Goal: Information Seeking & Learning: Learn about a topic

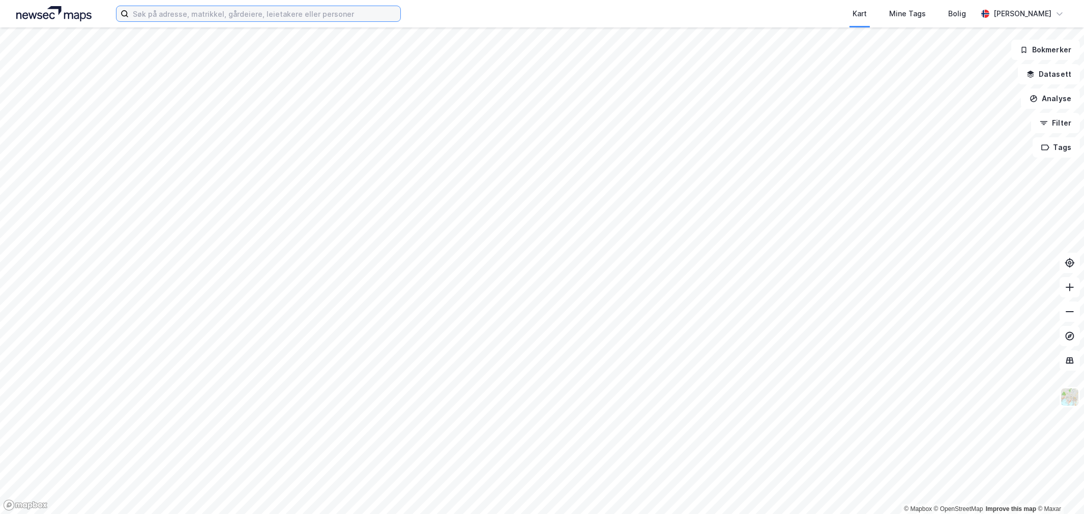
click at [305, 13] on input at bounding box center [265, 13] width 272 height 15
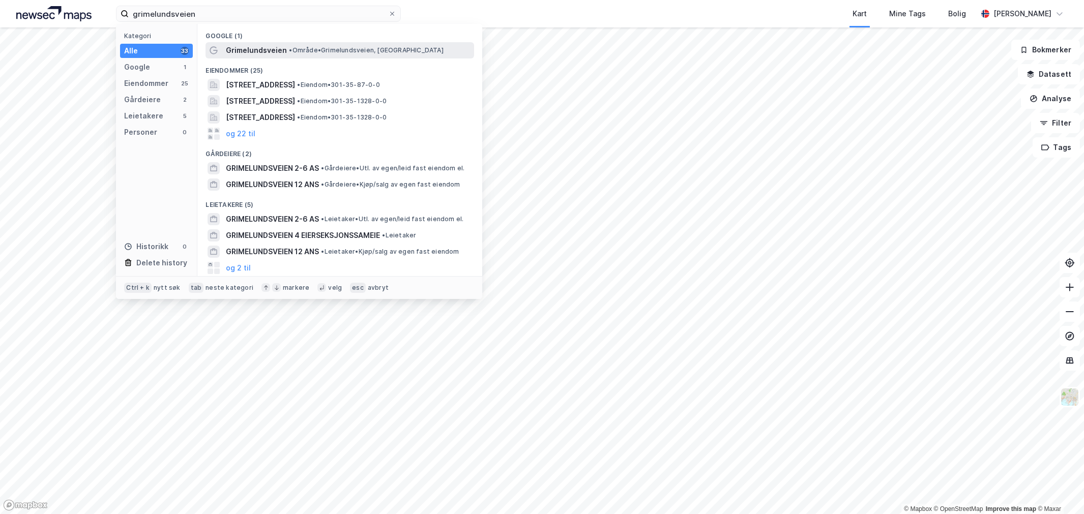
click at [305, 48] on span "• Område • [GEOGRAPHIC_DATA], [GEOGRAPHIC_DATA]" at bounding box center [366, 50] width 154 height 8
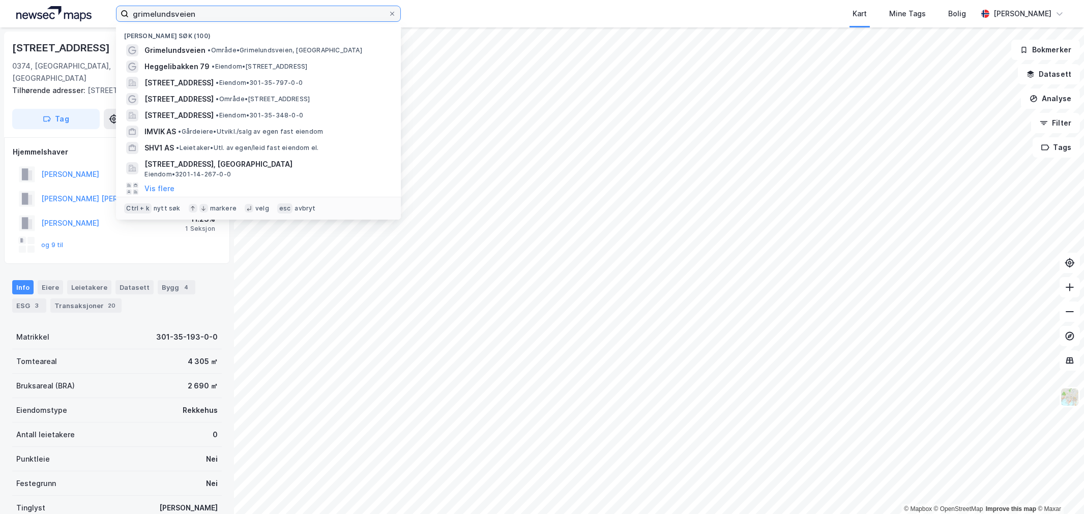
click at [223, 11] on input "grimelundsveien" at bounding box center [259, 13] width 260 height 15
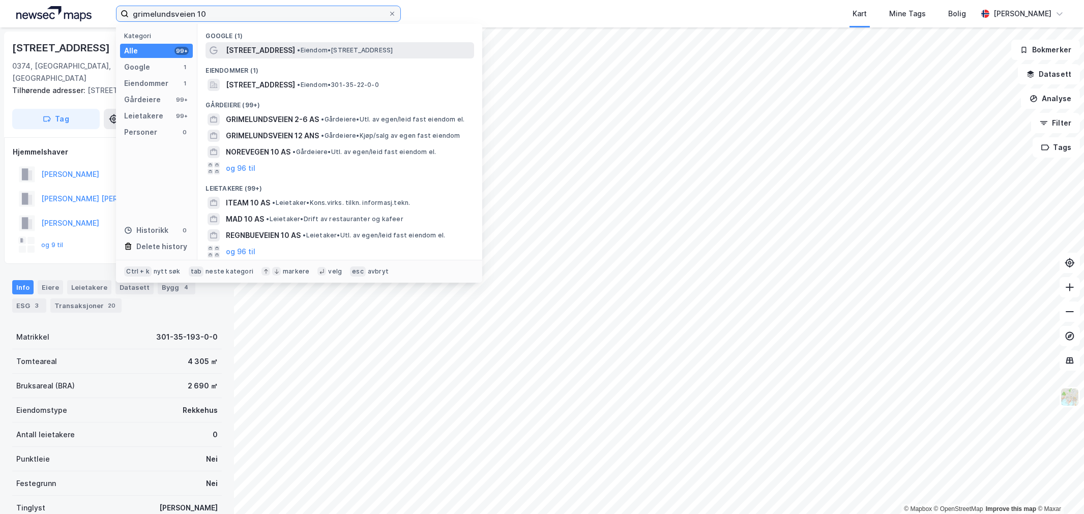
type input "grimelundsveien 10"
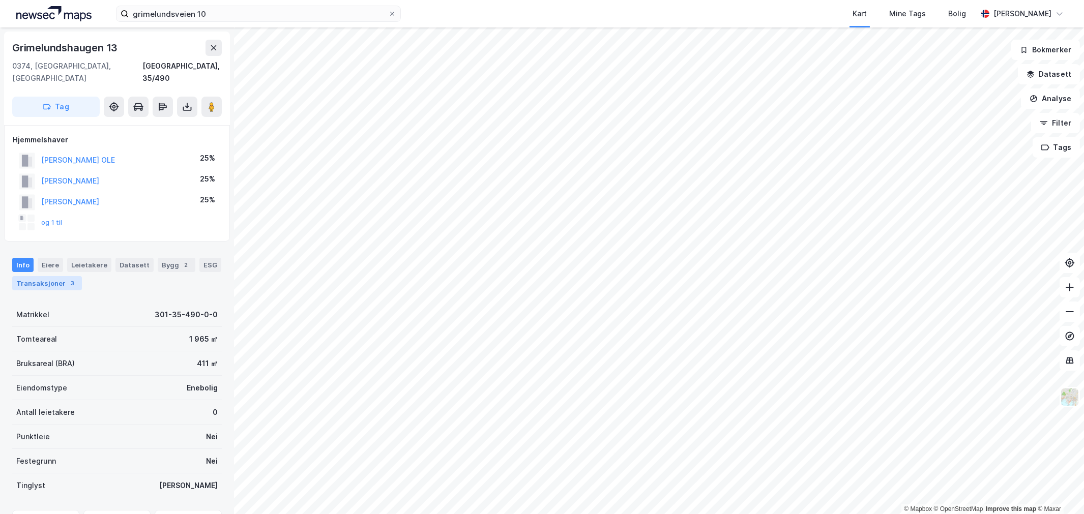
click at [60, 276] on div "Transaksjoner 3" at bounding box center [47, 283] width 70 height 14
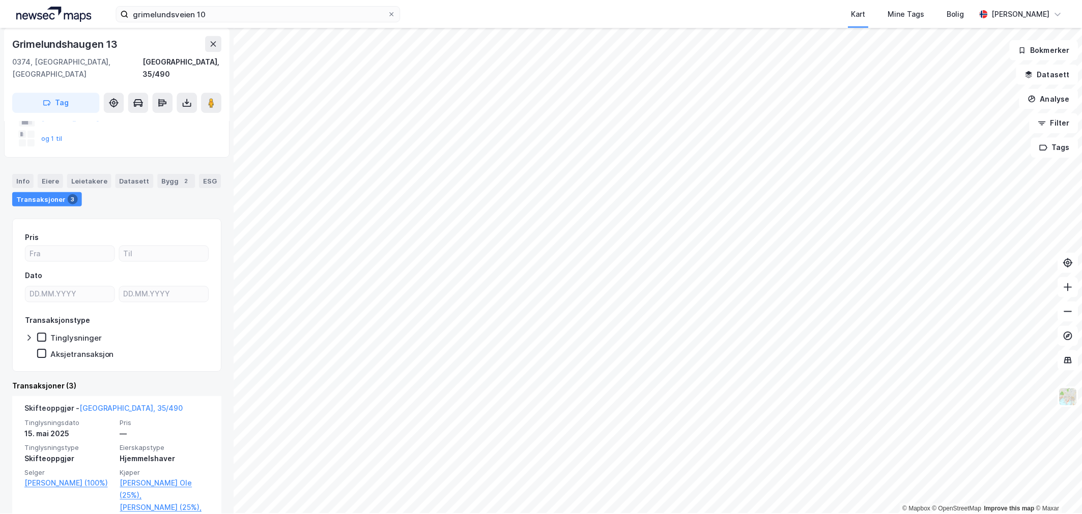
scroll to position [169, 0]
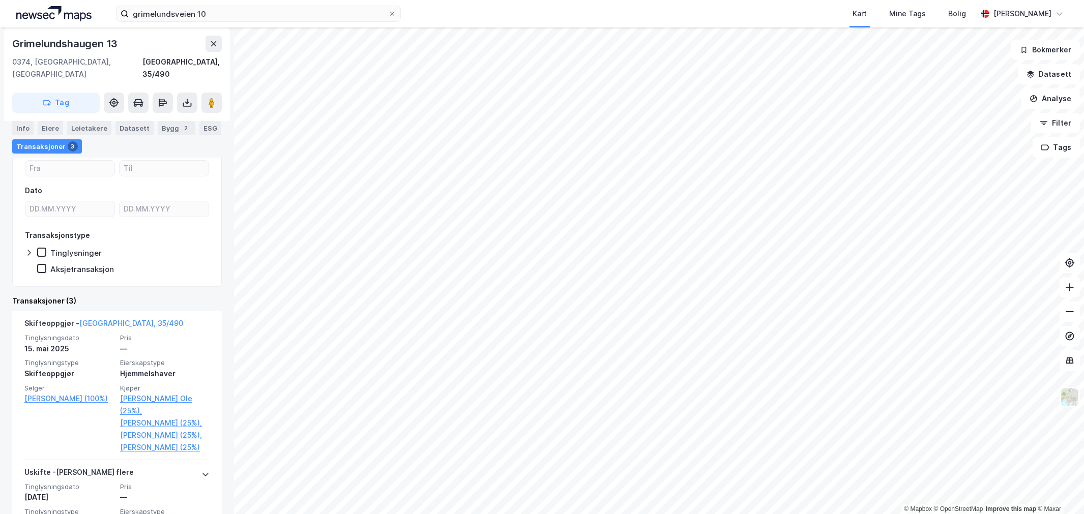
click at [57, 40] on div "Grimelundshaugen 13" at bounding box center [65, 44] width 107 height 16
click at [57, 41] on div "Grimelundshaugen 13" at bounding box center [65, 44] width 107 height 16
copy div "Grimelundshaugen 13"
click at [214, 98] on image at bounding box center [212, 103] width 6 height 10
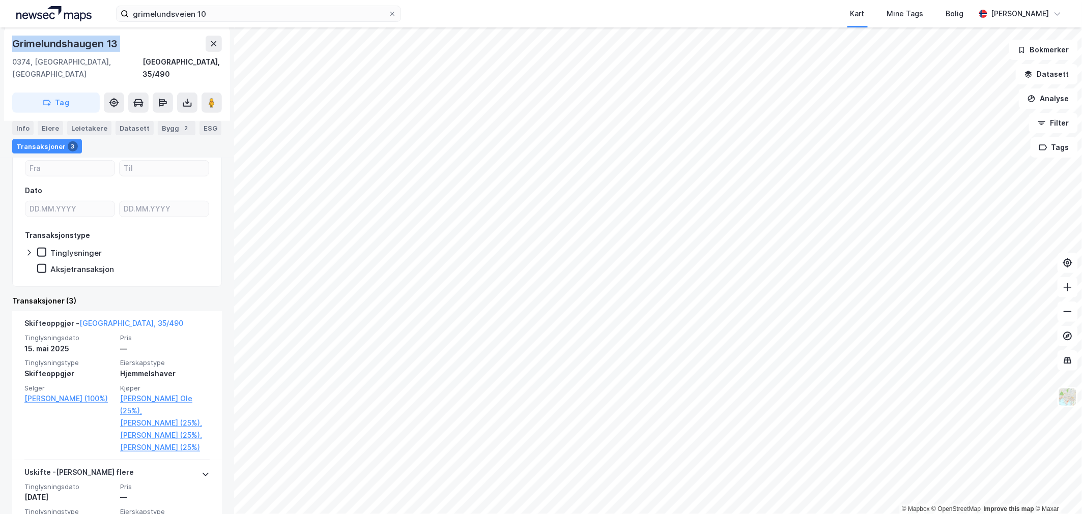
copy div "Grimelundshaugen 13"
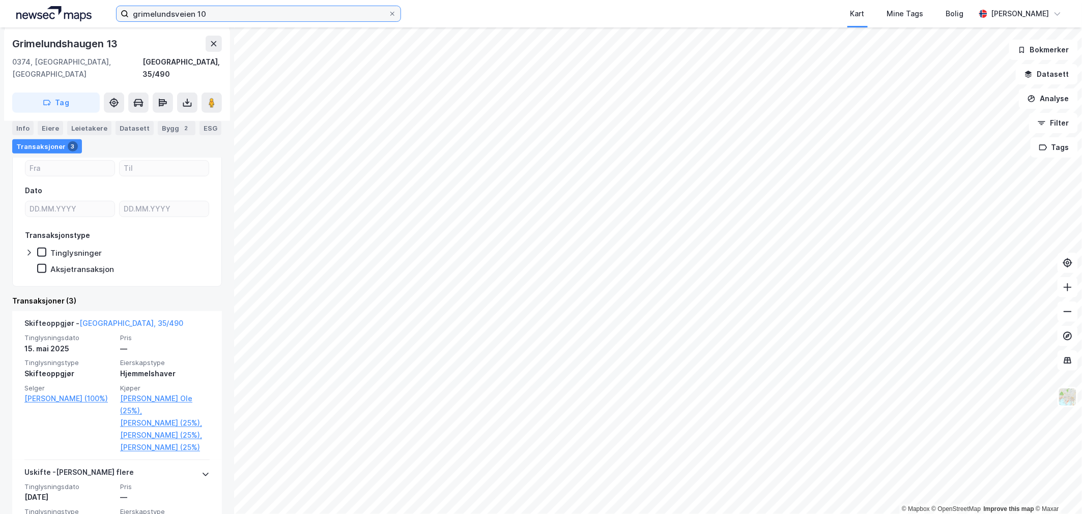
click at [186, 12] on input "grimelundsveien 10" at bounding box center [259, 13] width 260 height 15
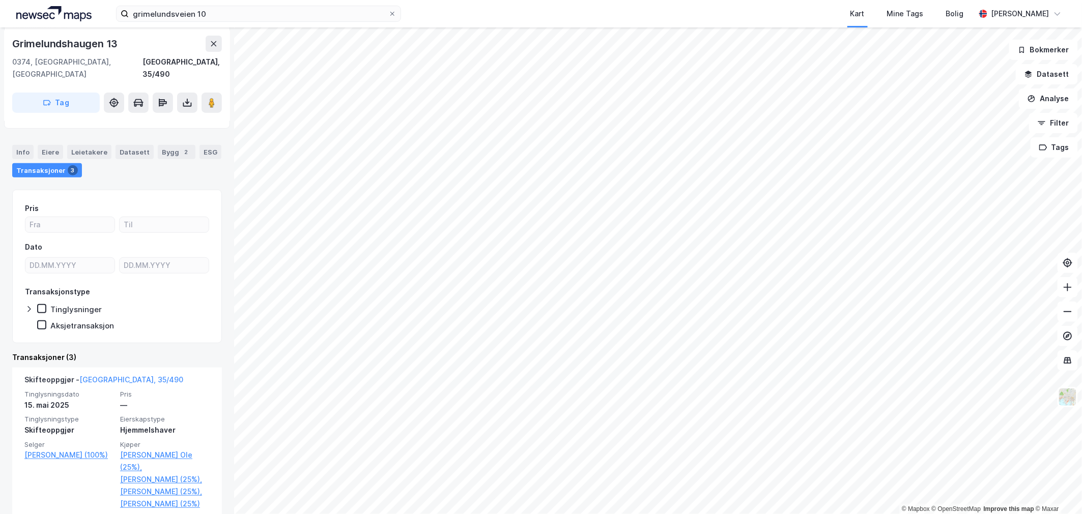
scroll to position [0, 0]
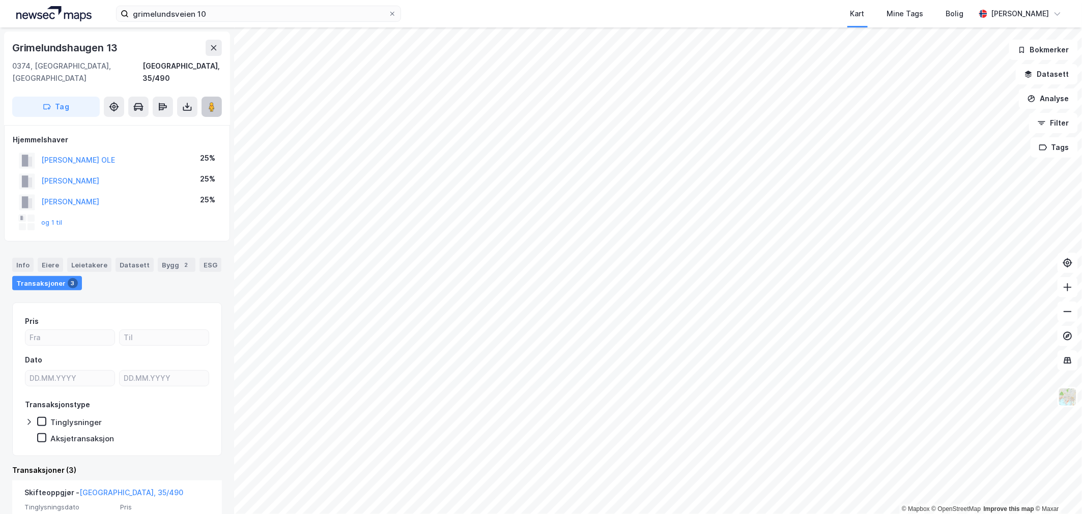
click at [207, 102] on icon at bounding box center [212, 107] width 10 height 10
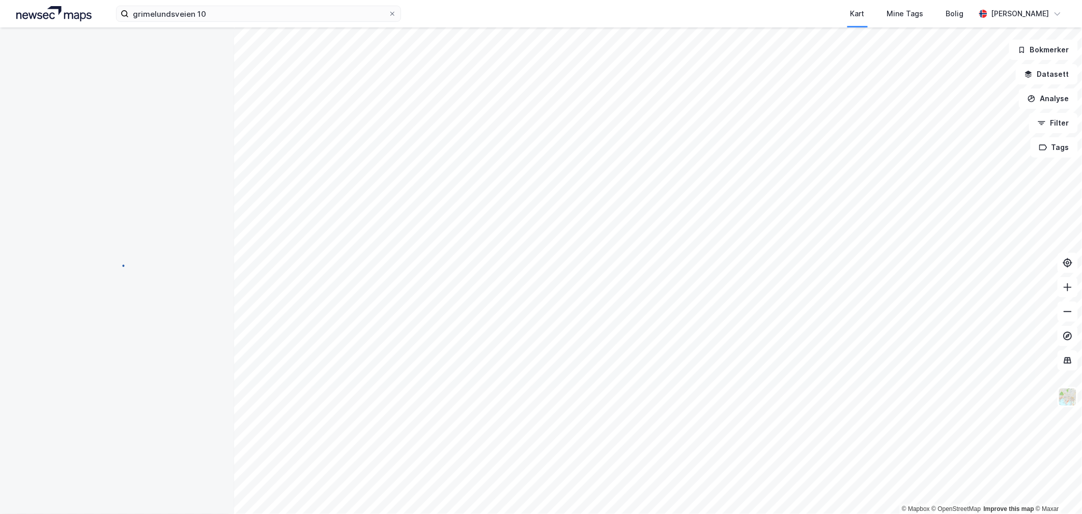
scroll to position [1, 0]
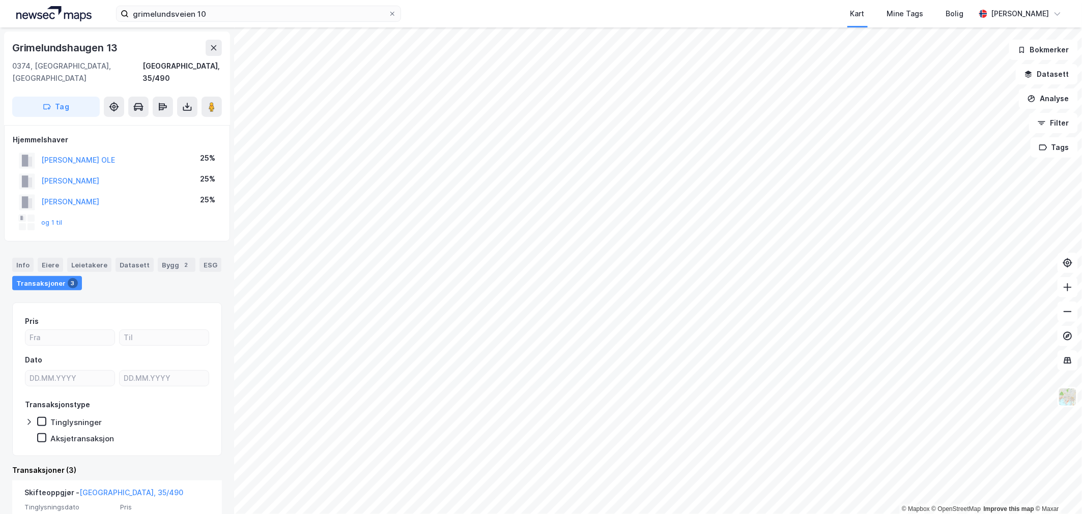
click at [688, 0] on html "grimelundsveien 10 Kart Mine Tags Bolig [PERSON_NAME] © Mapbox © OpenStreetMap …" at bounding box center [541, 257] width 1082 height 514
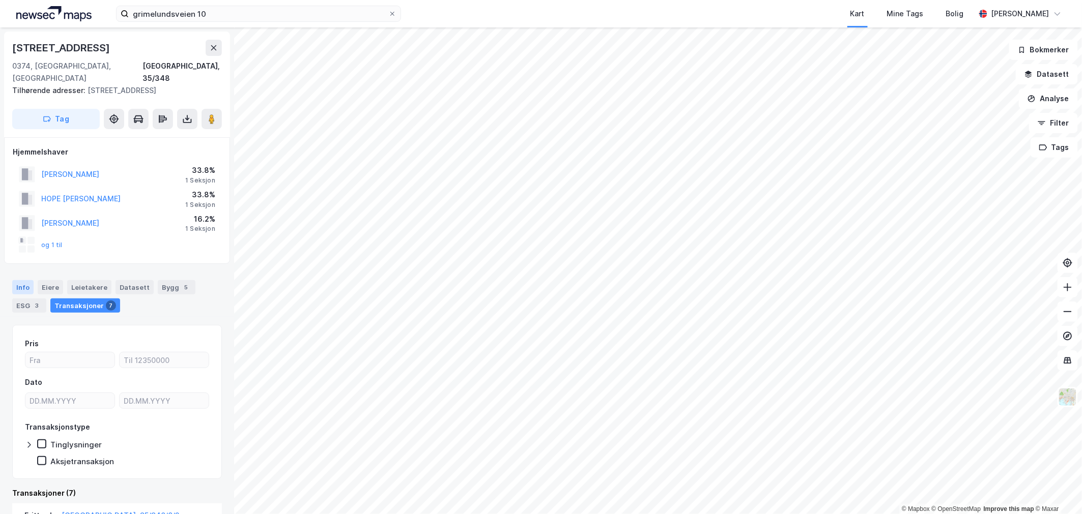
click at [16, 280] on div "Info" at bounding box center [22, 287] width 21 height 14
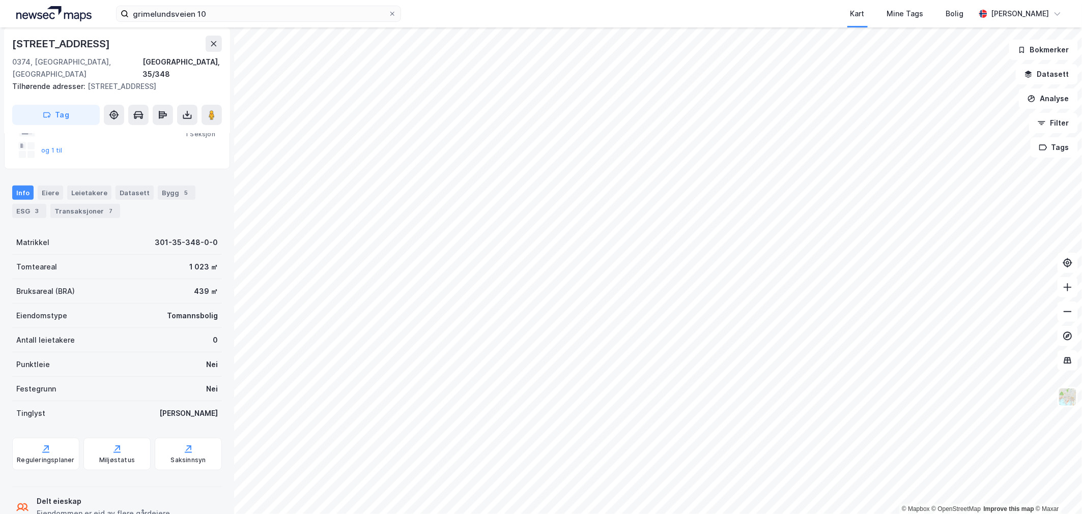
scroll to position [154, 0]
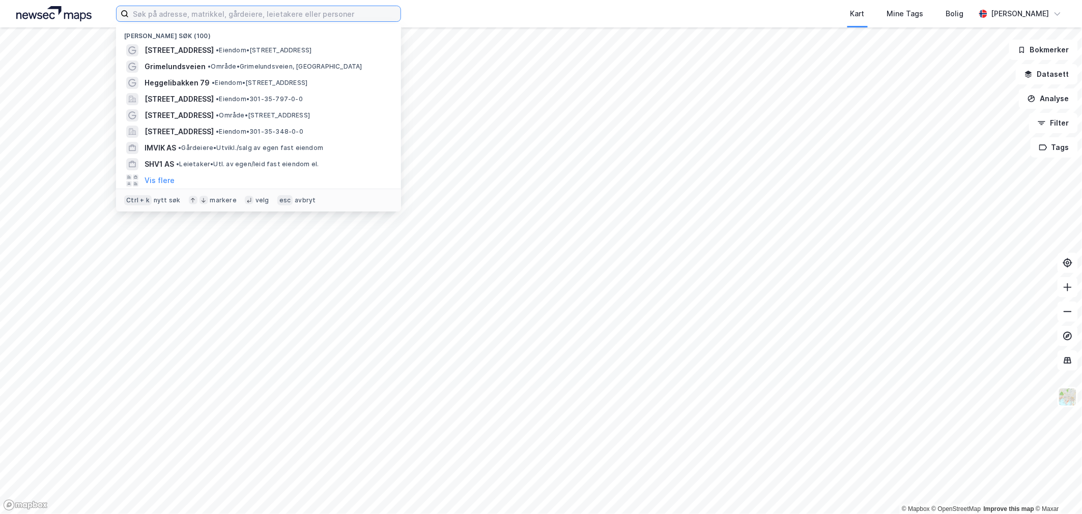
click at [265, 14] on input at bounding box center [265, 13] width 272 height 15
paste input "Arve Frøisland Eid"
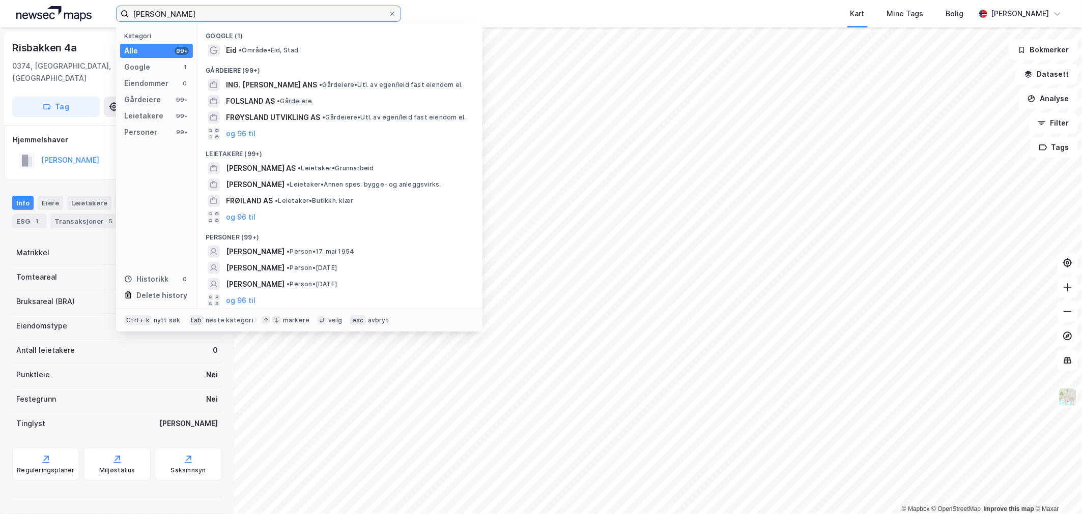
click at [213, 17] on input "Arve Frøisland Eid" at bounding box center [259, 13] width 260 height 15
paste input "Lille Borgen AS"
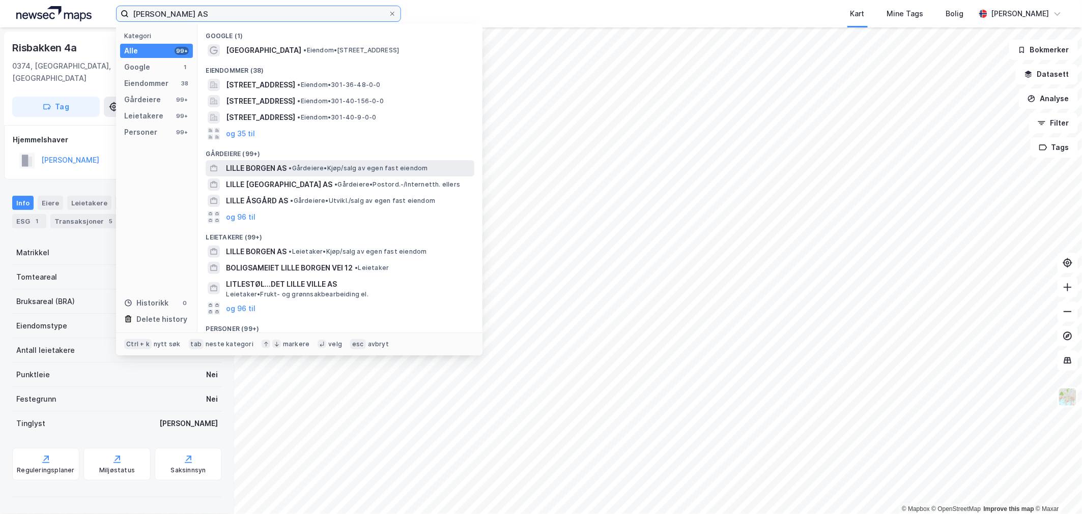
type input "Lille Borgen AS"
click at [297, 164] on span "• Gårdeiere • Kjøp/salg av egen fast eiendom" at bounding box center [358, 168] width 139 height 8
